Goal: Find specific page/section: Find specific page/section

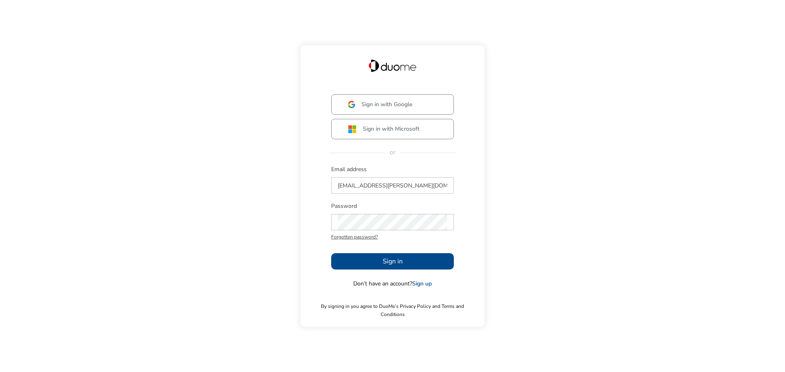
click at [384, 263] on span "Sign in" at bounding box center [393, 262] width 20 height 10
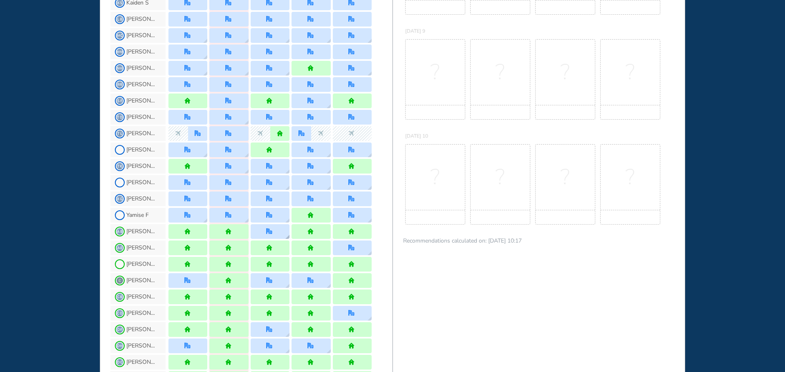
scroll to position [368, 0]
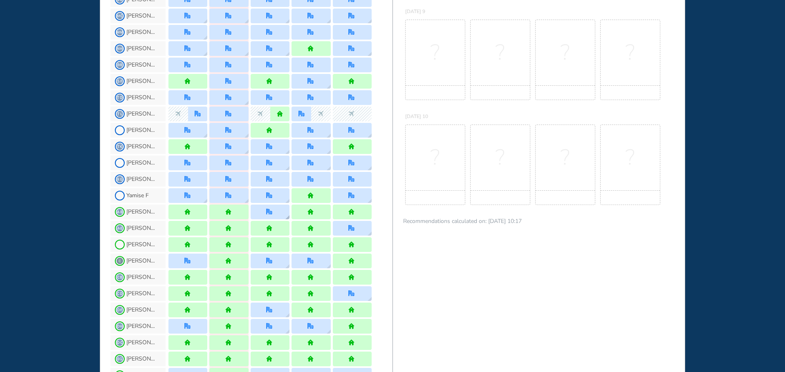
click at [281, 217] on div at bounding box center [270, 212] width 39 height 15
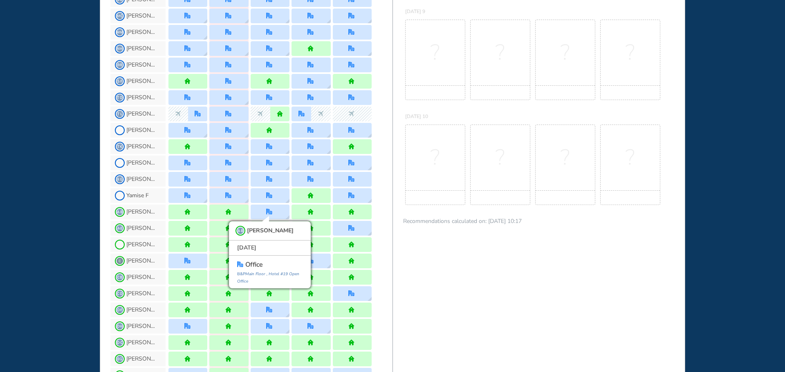
click at [382, 213] on div "[PERSON_NAME] [PERSON_NAME] [DATE] office [GEOGRAPHIC_DATA] #19 Open Office" at bounding box center [251, 212] width 282 height 16
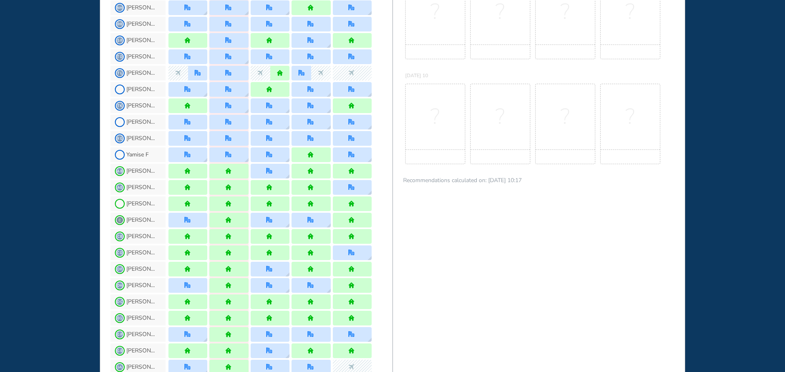
scroll to position [450, 0]
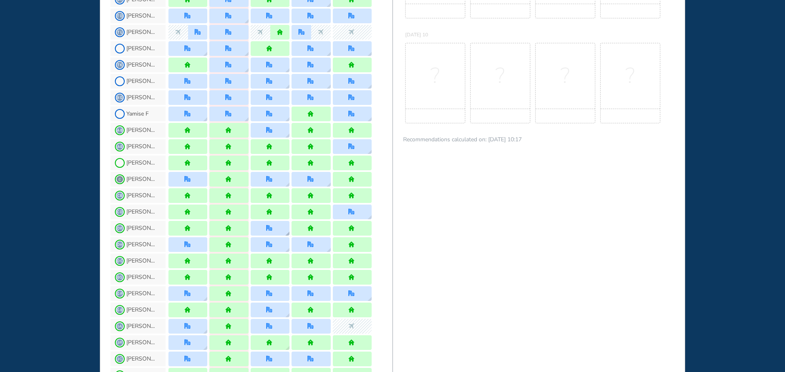
click at [276, 229] on div at bounding box center [270, 228] width 39 height 15
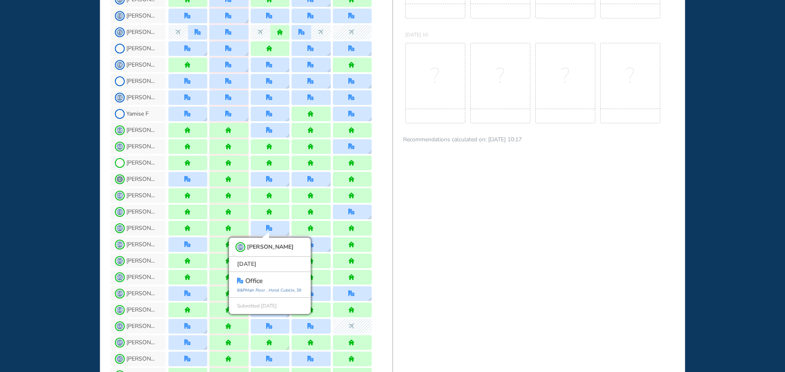
click at [441, 269] on div "BEST OFFICE DAYS WORKPLAN [DATE] 6 No Best Office Days to show! Update your pre…" at bounding box center [538, 106] width 293 height 1060
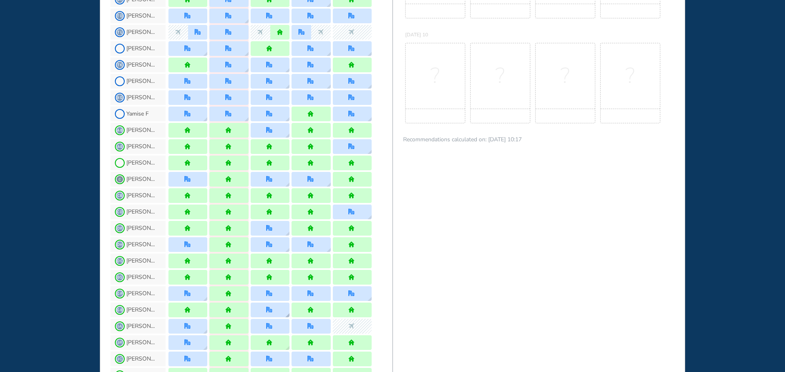
click at [272, 311] on img "office" at bounding box center [269, 310] width 6 height 6
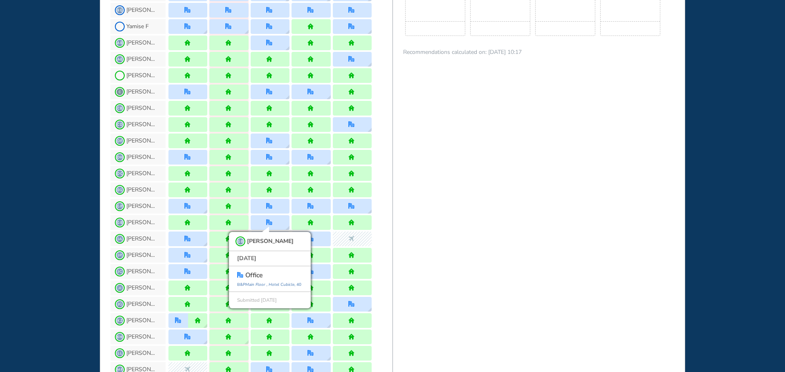
scroll to position [555, 0]
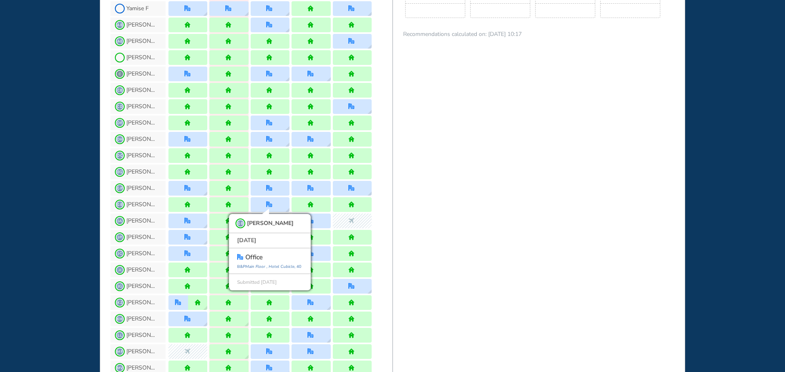
click at [554, 282] on div "BEST OFFICE DAYS WORKPLAN [DATE] 6 No Best Office Days to show! Update your pre…" at bounding box center [538, 0] width 293 height 1060
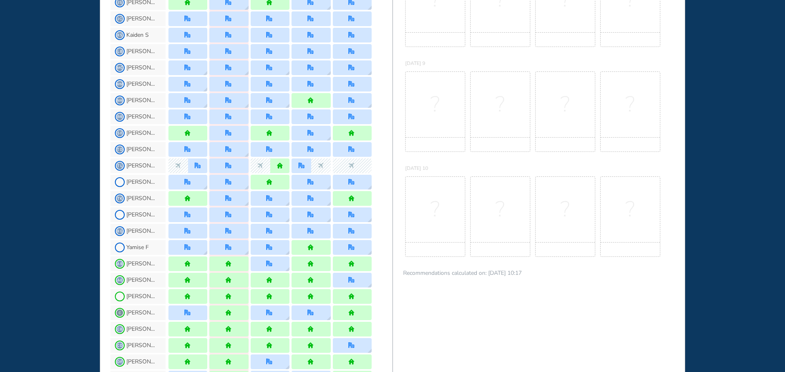
scroll to position [275, 0]
